Goal: Task Accomplishment & Management: Complete application form

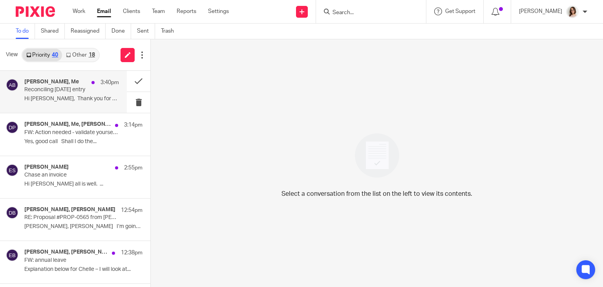
click at [81, 96] on p "Hi Caroline, Thank you for your help......" at bounding box center [71, 98] width 95 height 7
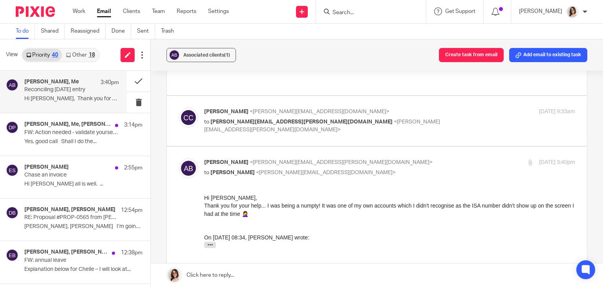
scroll to position [69, 0]
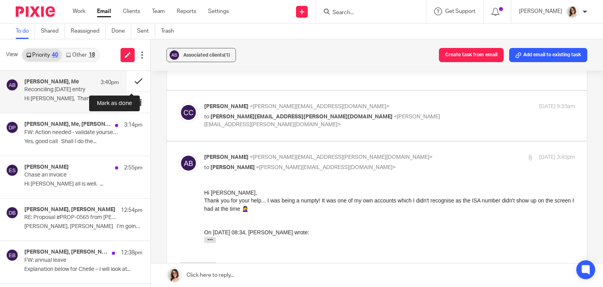
click at [130, 82] on button at bounding box center [139, 81] width 24 height 21
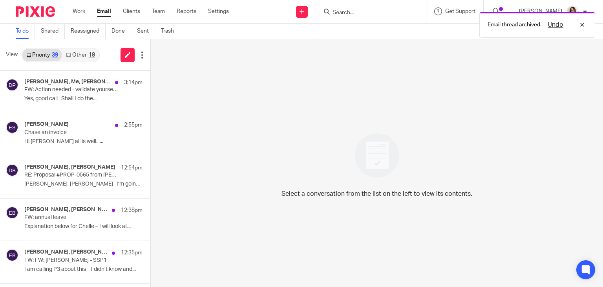
click at [101, 13] on link "Email" at bounding box center [104, 11] width 14 height 8
click at [83, 55] on link "Other 19" at bounding box center [80, 55] width 37 height 13
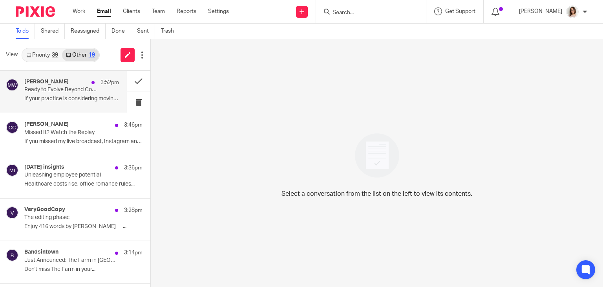
click at [81, 92] on p "Ready to Evolve Beyond Compliance Work?" at bounding box center [62, 89] width 76 height 7
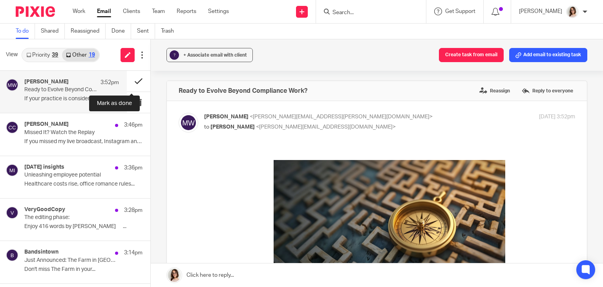
click at [130, 81] on button at bounding box center [139, 81] width 24 height 21
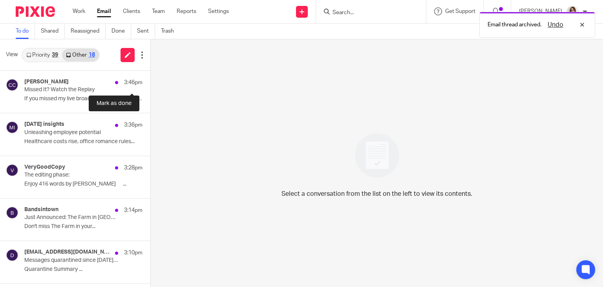
click at [150, 81] on button at bounding box center [153, 81] width 6 height 21
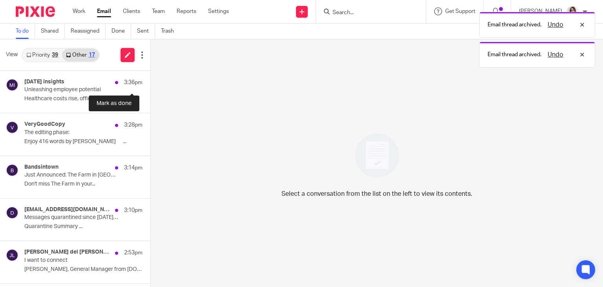
click at [150, 81] on button at bounding box center [153, 81] width 6 height 21
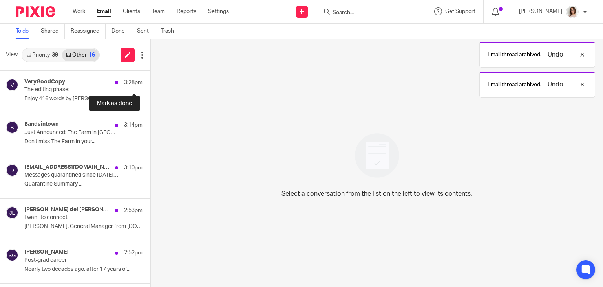
click at [150, 81] on button at bounding box center [153, 81] width 6 height 21
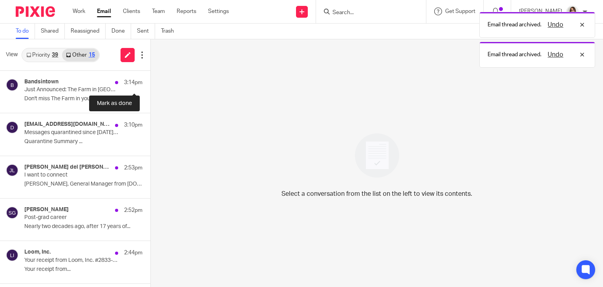
click at [150, 81] on button at bounding box center [153, 81] width 6 height 21
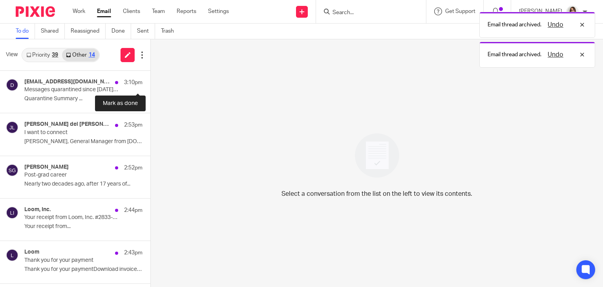
click at [150, 81] on button at bounding box center [153, 81] width 6 height 21
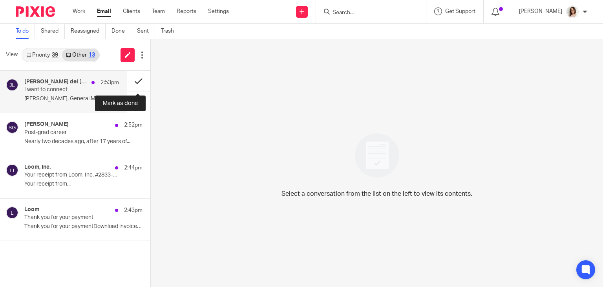
click at [134, 80] on button at bounding box center [139, 81] width 24 height 21
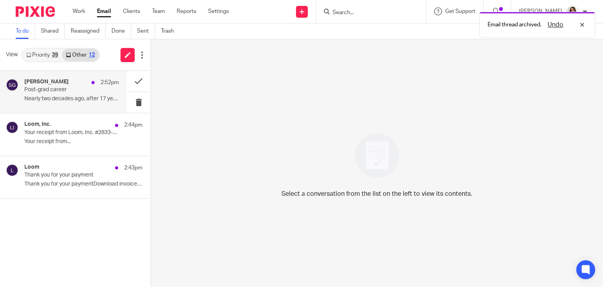
click at [96, 95] on div "Seb Greenwood 2:52pm Post-grad career Nearly two decades ago, after 17 years of…" at bounding box center [71, 92] width 95 height 26
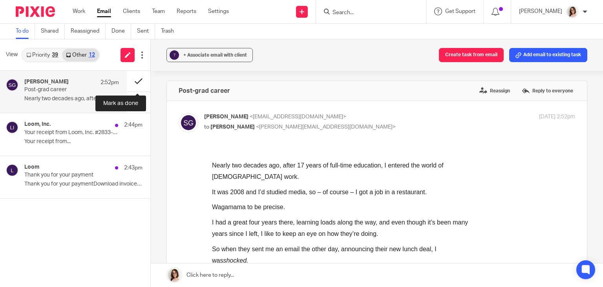
click at [135, 81] on button at bounding box center [139, 81] width 24 height 21
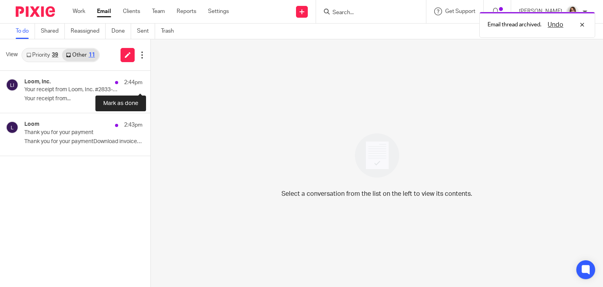
click at [150, 81] on button at bounding box center [153, 81] width 6 height 21
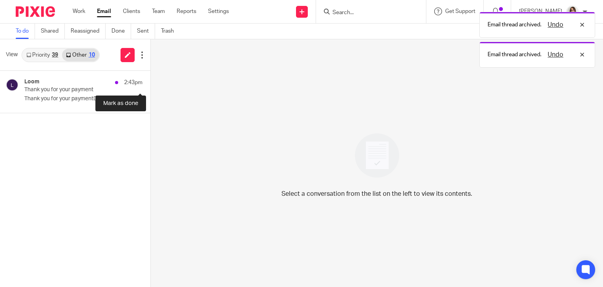
click at [150, 81] on button at bounding box center [153, 81] width 6 height 21
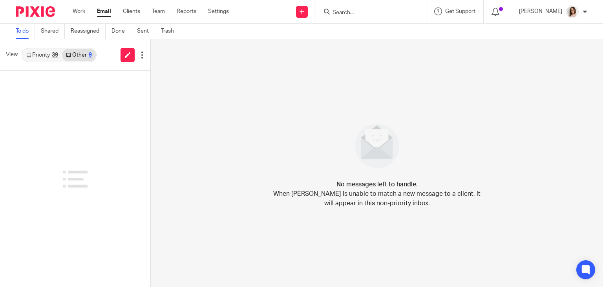
click at [102, 13] on link "Email" at bounding box center [104, 11] width 14 height 8
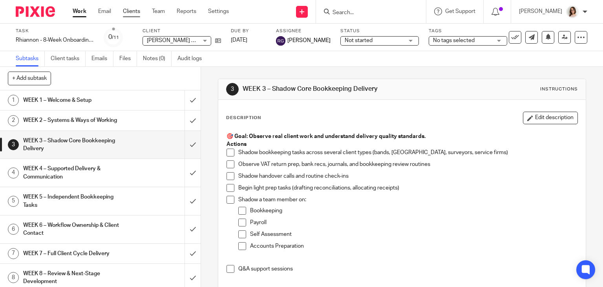
click at [133, 11] on link "Clients" at bounding box center [131, 11] width 17 height 8
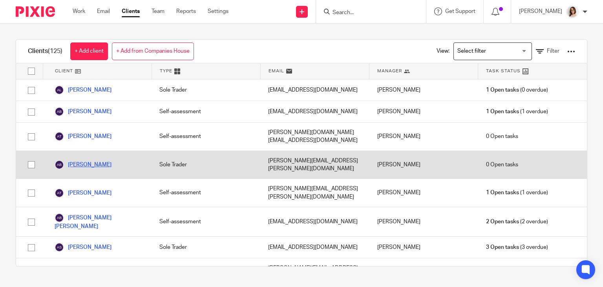
click at [99, 160] on link "[PERSON_NAME]" at bounding box center [83, 164] width 57 height 9
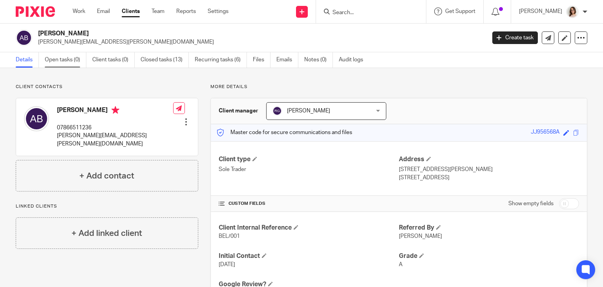
click at [65, 62] on link "Open tasks (0)" at bounding box center [66, 59] width 42 height 15
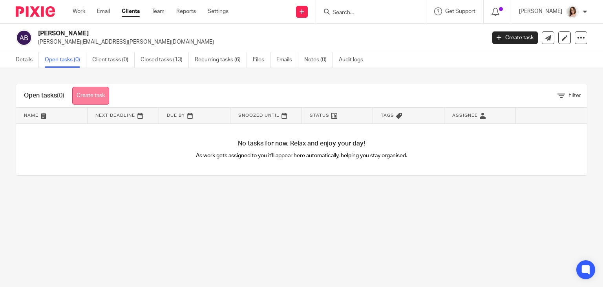
click at [97, 92] on link "Create task" at bounding box center [90, 96] width 37 height 18
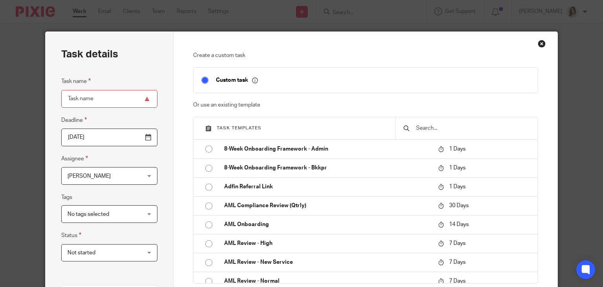
click at [422, 128] on input "text" at bounding box center [473, 128] width 114 height 9
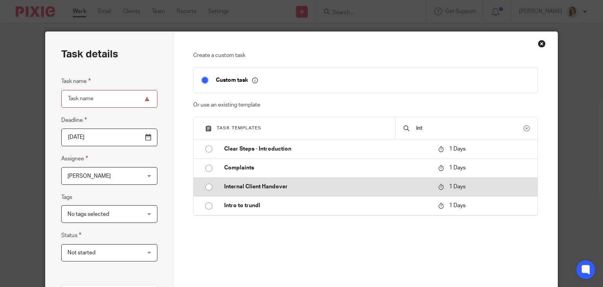
type input "int"
click at [208, 186] on input "radio" at bounding box center [208, 187] width 15 height 15
type input "2025-09-17"
type input "Internal Client Handover"
checkbox input "false"
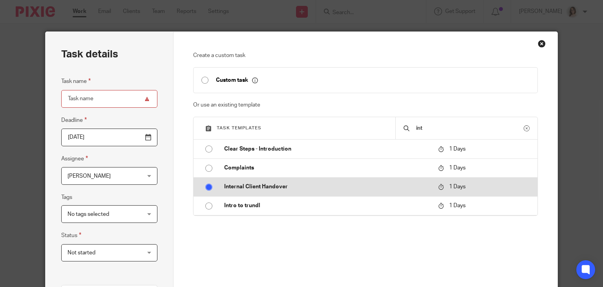
radio input "false"
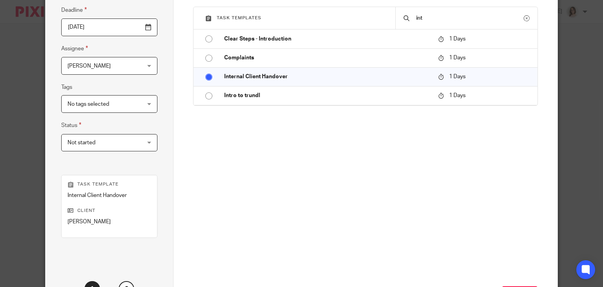
scroll to position [177, 0]
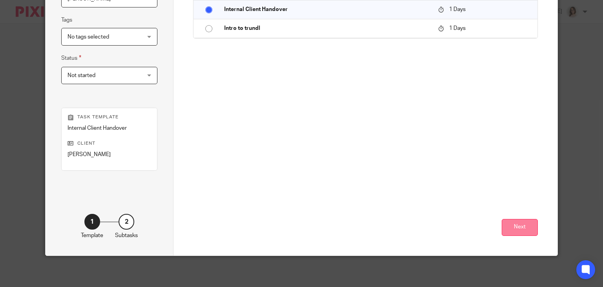
click at [522, 227] on button "Next" at bounding box center [520, 227] width 36 height 17
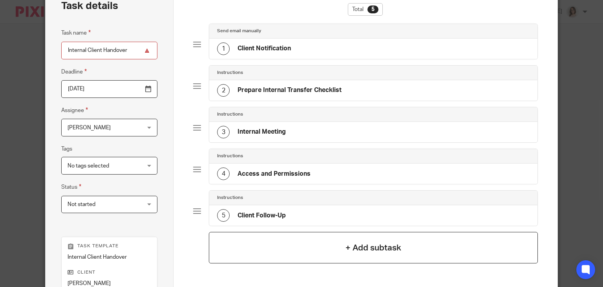
scroll to position [47, 0]
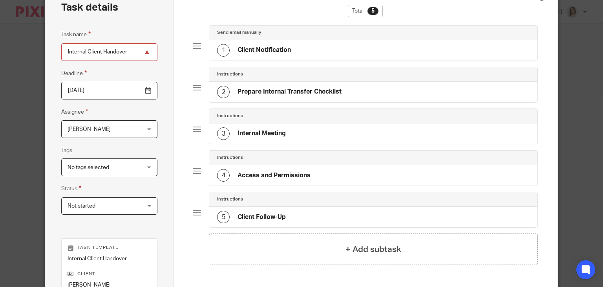
click at [330, 48] on div "1 Client Notification" at bounding box center [373, 50] width 328 height 20
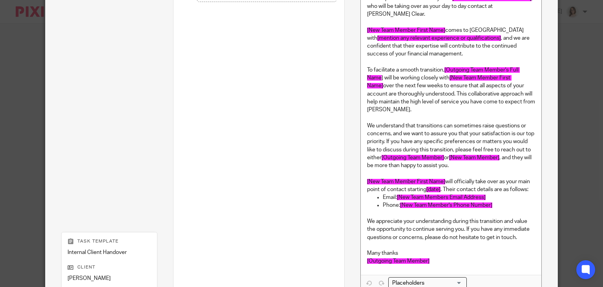
scroll to position [429, 0]
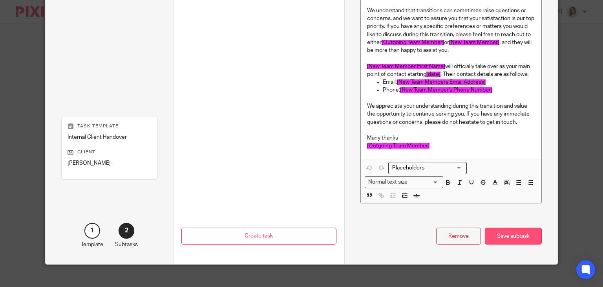
click at [506, 227] on div "Save subtask" at bounding box center [513, 235] width 57 height 17
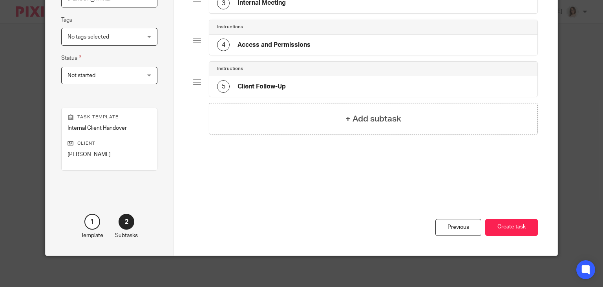
click at [506, 227] on button "Create task" at bounding box center [511, 227] width 53 height 17
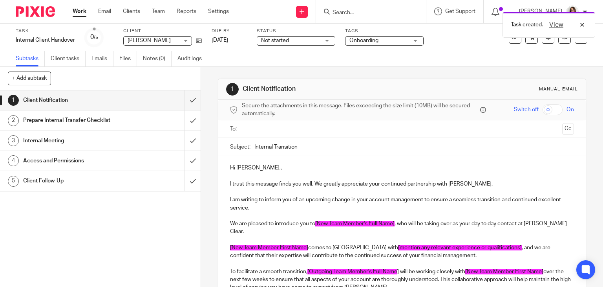
click at [264, 169] on p "Hi [PERSON_NAME],," at bounding box center [402, 168] width 344 height 8
click at [252, 129] on input "text" at bounding box center [402, 129] width 315 height 9
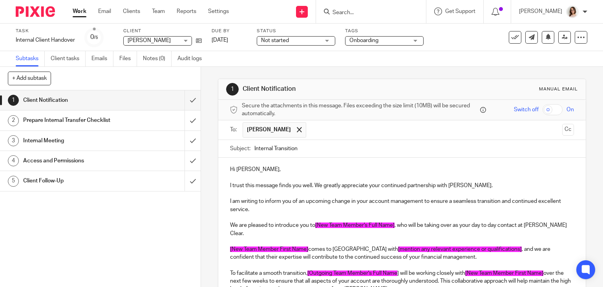
click at [310, 127] on input "text" at bounding box center [434, 129] width 249 height 15
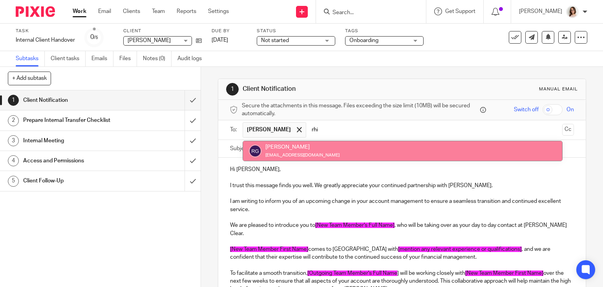
type input "rhi"
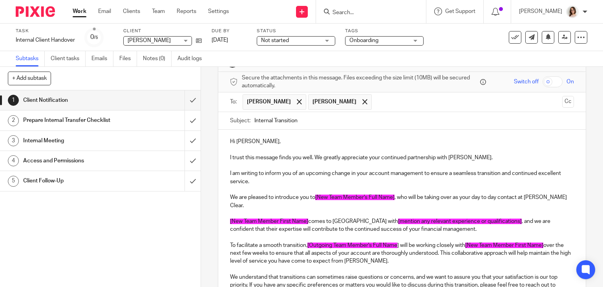
scroll to position [38, 0]
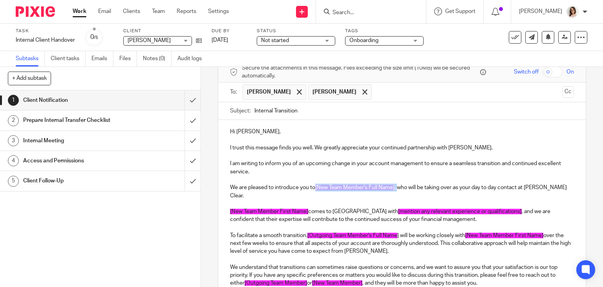
drag, startPoint x: 396, startPoint y: 186, endPoint x: 313, endPoint y: 187, distance: 82.9
click at [313, 187] on p "We are pleased to introduce you to [New Team Member's Full Name] , who will be …" at bounding box center [402, 191] width 344 height 16
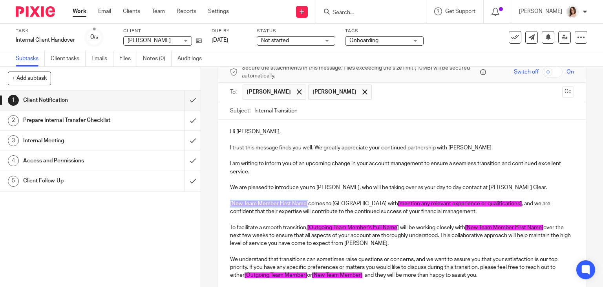
drag, startPoint x: 306, startPoint y: 203, endPoint x: 226, endPoint y: 205, distance: 79.8
click at [226, 205] on div "Hi Alex, I trust this message finds you well. We greatly appreciate your contin…" at bounding box center [402, 242] width 368 height 245
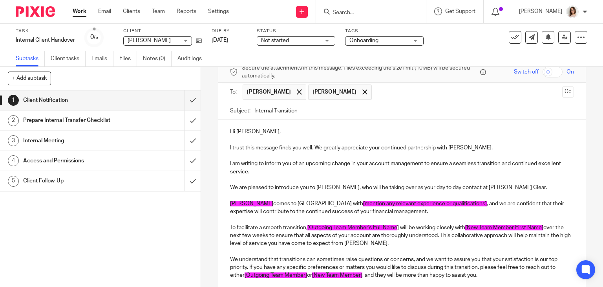
click at [253, 203] on p "Rhiannon comes to us with [mention any relevant experience or qualifications] ,…" at bounding box center [402, 208] width 344 height 16
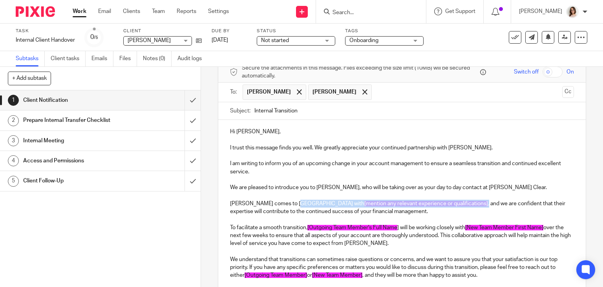
drag, startPoint x: 420, startPoint y: 203, endPoint x: 292, endPoint y: 205, distance: 127.7
click at [292, 205] on p "Rhiannon comes to us with [mention any relevant experience or qualifications] ,…" at bounding box center [402, 204] width 344 height 24
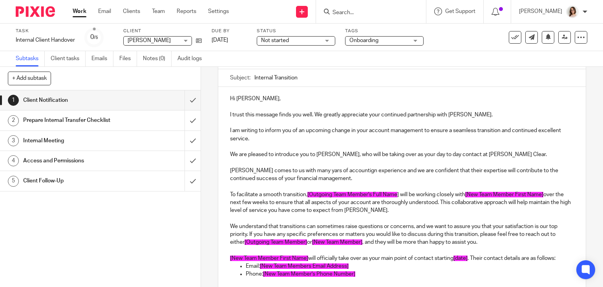
scroll to position [77, 0]
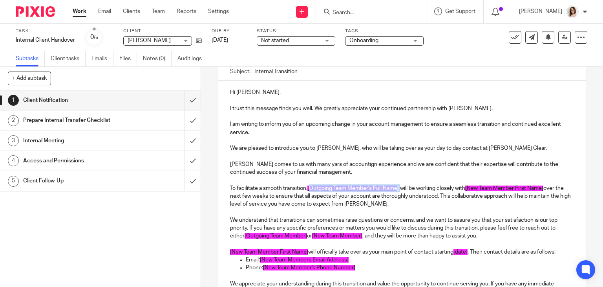
drag, startPoint x: 401, startPoint y: 187, endPoint x: 309, endPoint y: 189, distance: 92.3
click at [309, 189] on p "To facilitate a smooth transition, [Outgoing Team Member's Full Name ] will be …" at bounding box center [402, 196] width 344 height 24
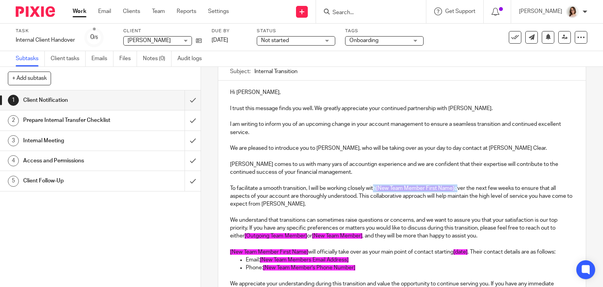
drag, startPoint x: 459, startPoint y: 187, endPoint x: 373, endPoint y: 187, distance: 85.6
click at [373, 187] on p "To facilitate a smooth transition, I will be working closely with [New Team Mem…" at bounding box center [402, 196] width 344 height 24
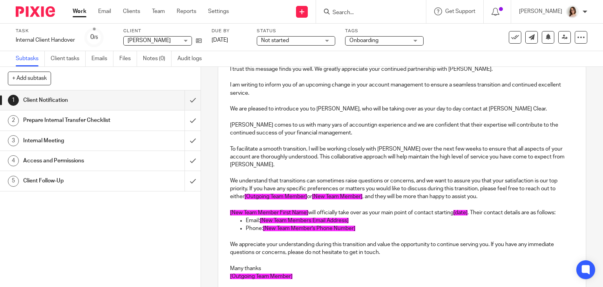
scroll to position [117, 0]
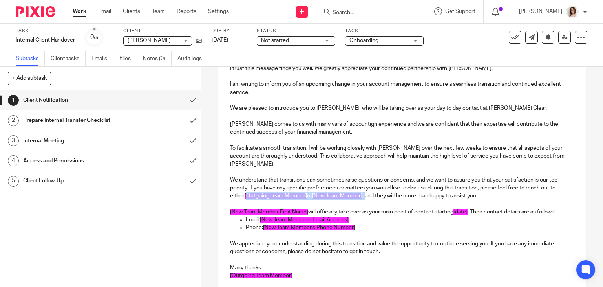
drag, startPoint x: 366, startPoint y: 194, endPoint x: 245, endPoint y: 196, distance: 121.0
click at [245, 196] on p "We understand that transitions can sometimes raise questions or concerns, and w…" at bounding box center [402, 188] width 344 height 24
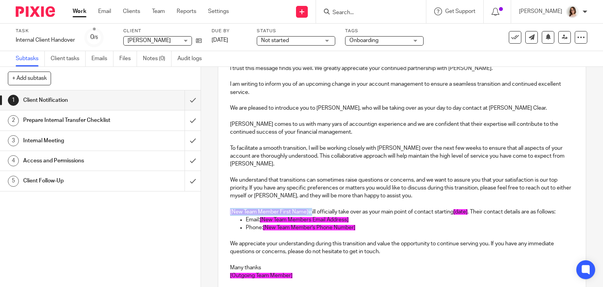
drag, startPoint x: 308, startPoint y: 209, endPoint x: 225, endPoint y: 213, distance: 83.0
click at [225, 213] on div "Hi Alex, I trust this message finds you well. We greatly appreciate your contin…" at bounding box center [402, 162] width 368 height 245
drag, startPoint x: 415, startPoint y: 211, endPoint x: 401, endPoint y: 213, distance: 13.9
click at [401, 213] on p "Rhiannon will officially take over as your main point of contact starting [date…" at bounding box center [402, 208] width 344 height 16
drag, startPoint x: 363, startPoint y: 215, endPoint x: 311, endPoint y: 217, distance: 51.9
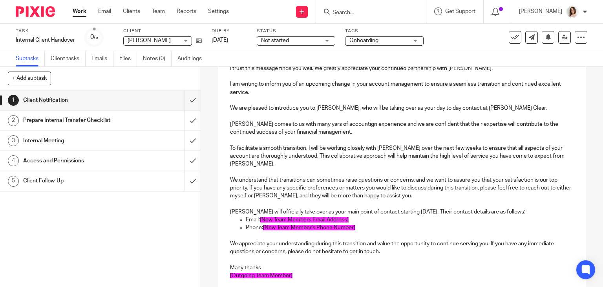
click at [311, 217] on p "Email: [New Team Members Email Address]" at bounding box center [410, 220] width 329 height 8
drag, startPoint x: 350, startPoint y: 219, endPoint x: 262, endPoint y: 220, distance: 88.0
click at [262, 220] on p "Email: [New Team Members Email Address]" at bounding box center [410, 220] width 329 height 8
drag, startPoint x: 358, startPoint y: 228, endPoint x: 260, endPoint y: 229, distance: 97.4
click at [260, 229] on p "Phone: [New Team Member's Phone Number]" at bounding box center [410, 227] width 329 height 8
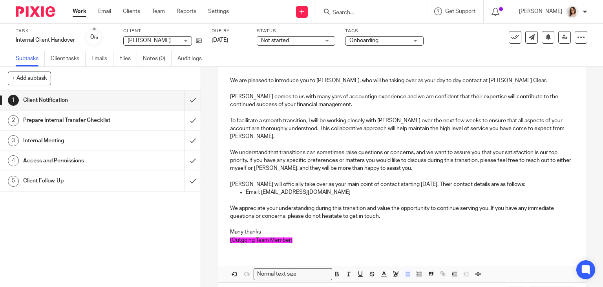
scroll to position [146, 0]
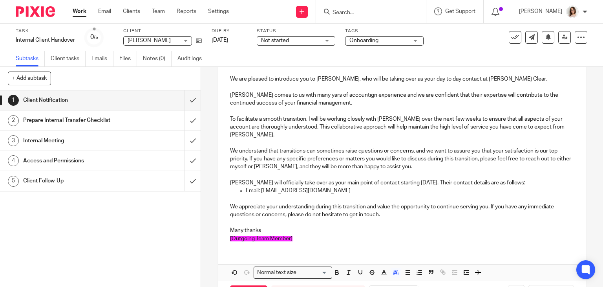
click at [299, 238] on p "[Outgoing Team Member]" at bounding box center [402, 238] width 344 height 8
drag, startPoint x: 299, startPoint y: 238, endPoint x: 229, endPoint y: 244, distance: 70.2
click at [229, 244] on div "Hi Alex, I trust this message finds you well. We greatly appreciate your contin…" at bounding box center [402, 129] width 368 height 236
click at [314, 95] on p "Rhiannon comes to us with many yars of accountign experience and we are confide…" at bounding box center [402, 95] width 344 height 24
click at [357, 95] on p "Rhiannon comes to us with many years of accountign experience and we are confid…" at bounding box center [402, 95] width 344 height 24
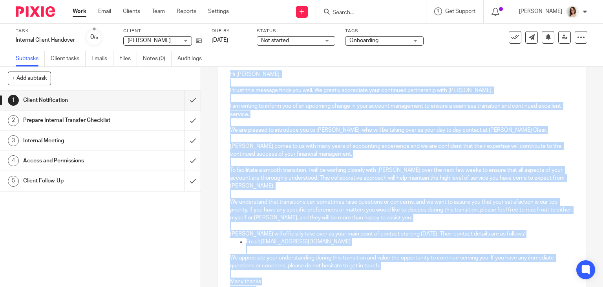
scroll to position [0, 0]
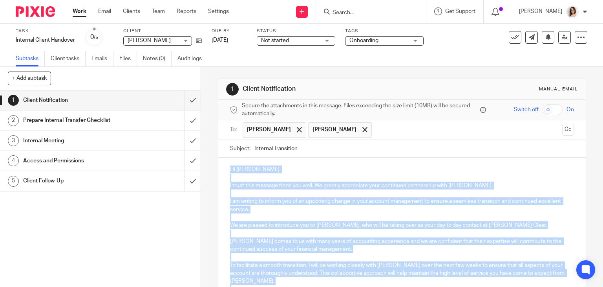
drag, startPoint x: 252, startPoint y: 245, endPoint x: 224, endPoint y: 168, distance: 81.9
click at [224, 168] on div "Hi Alex, I trust this message finds you well. We greatly appreciate your contin…" at bounding box center [402, 276] width 368 height 236
copy div "Hi Alex, I trust this message finds you well. We greatly appreciate your contin…"
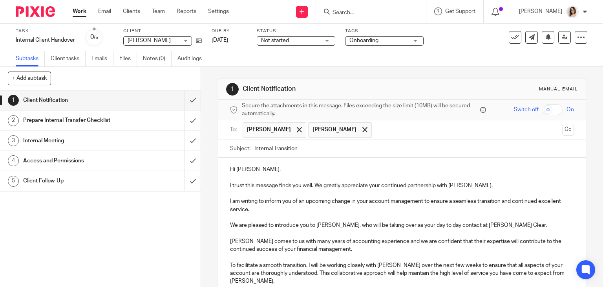
drag, startPoint x: 315, startPoint y: 148, endPoint x: 229, endPoint y: 161, distance: 86.6
click at [229, 161] on form "Secure the attachments in this message. Files exceeding the size limit (10MB) w…" at bounding box center [402, 276] width 368 height 353
paste input "Meet Rhiannon – Your New Go-To at Carter Clear"
type input "Meet Rhiannon – Your New Go-To at Carter Clear"
click at [230, 169] on p "Hi Alex," at bounding box center [402, 169] width 344 height 8
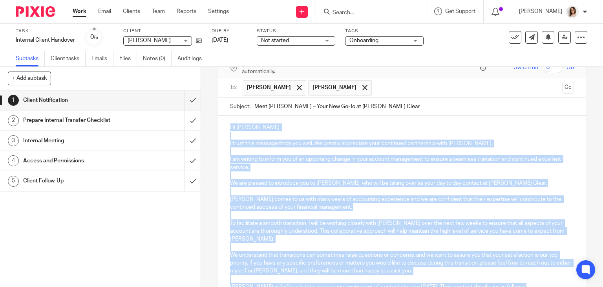
scroll to position [177, 0]
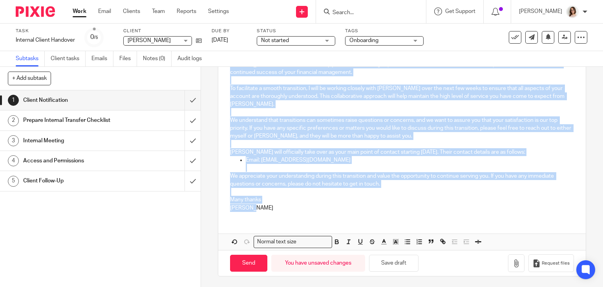
drag, startPoint x: 228, startPoint y: 169, endPoint x: 324, endPoint y: 206, distance: 103.0
click at [324, 206] on div "Hi Alex, I trust this message finds you well. We greatly appreciate your contin…" at bounding box center [402, 99] width 368 height 236
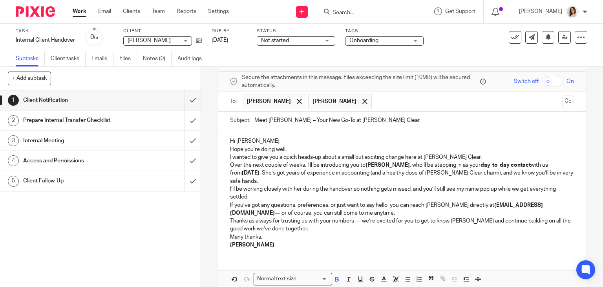
scroll to position [22, 0]
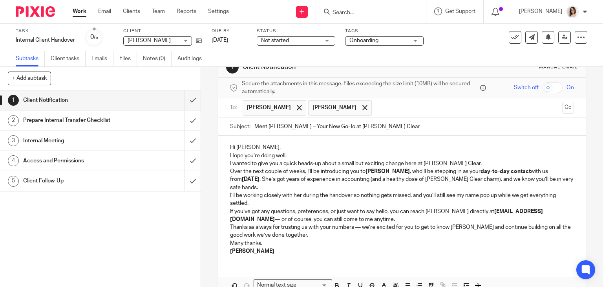
click at [250, 149] on p "Hi Alex," at bounding box center [402, 147] width 344 height 8
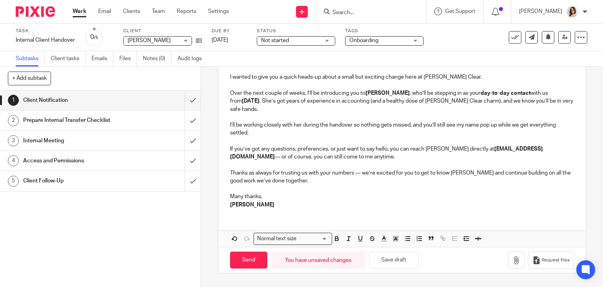
scroll to position [125, 0]
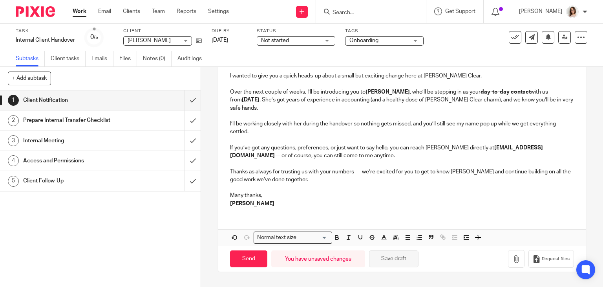
click at [385, 255] on button "Save draft" at bounding box center [393, 258] width 49 height 17
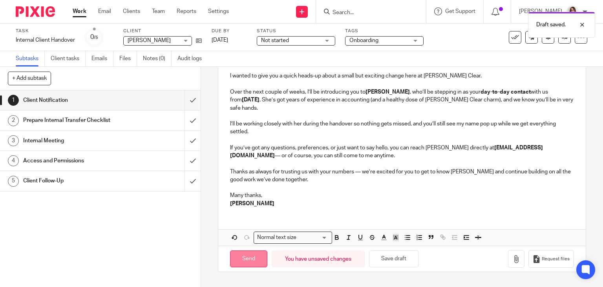
click at [252, 254] on input "Send" at bounding box center [248, 258] width 37 height 17
type input "Sent"
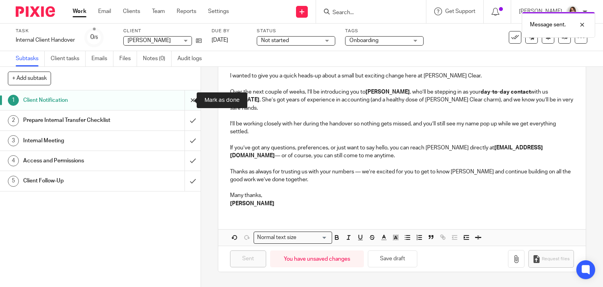
click at [186, 100] on input "submit" at bounding box center [100, 100] width 201 height 20
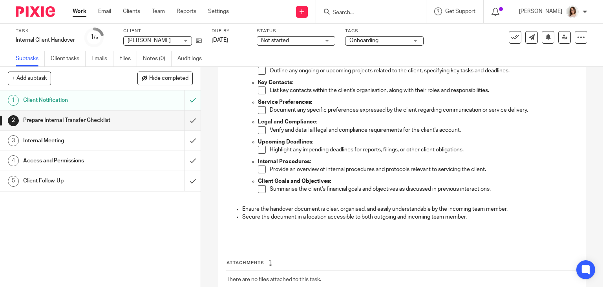
scroll to position [322, 0]
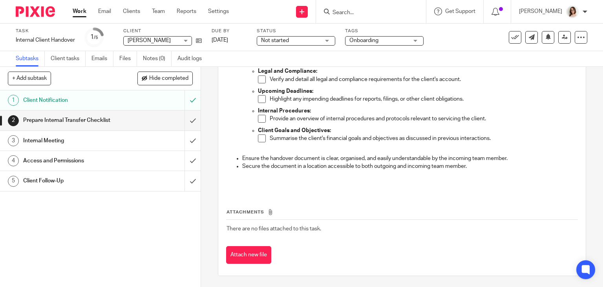
click at [122, 141] on div "Internal Meeting" at bounding box center [100, 141] width 154 height 12
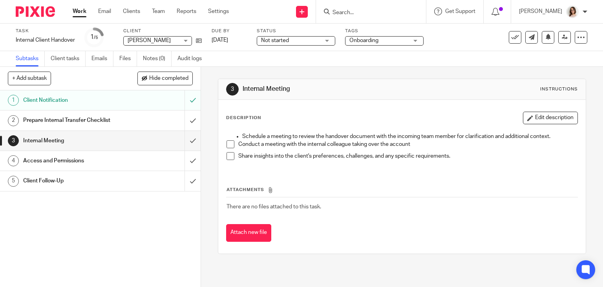
click at [103, 161] on h1 "Access and Permissions" at bounding box center [74, 161] width 103 height 12
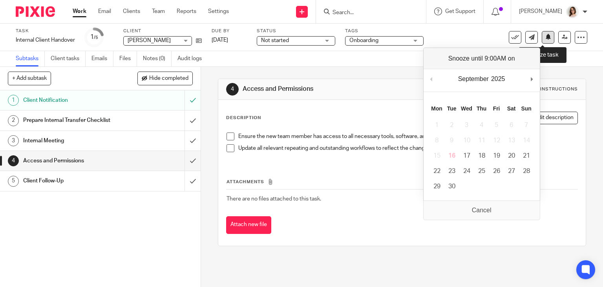
click at [542, 41] on button at bounding box center [548, 37] width 13 height 13
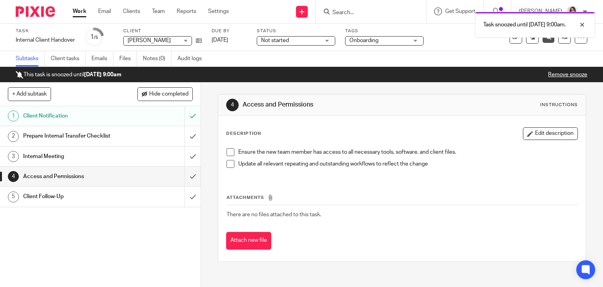
click at [78, 15] on link "Work" at bounding box center [80, 11] width 14 height 8
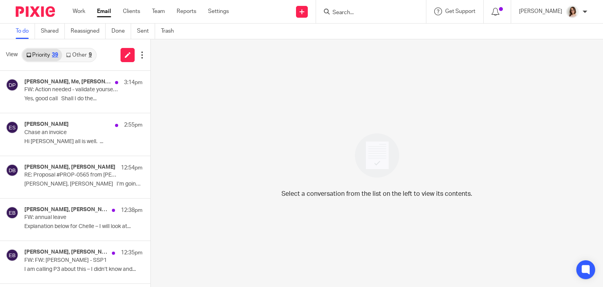
click at [83, 53] on link "Other 9" at bounding box center [78, 55] width 33 height 13
